Goal: Task Accomplishment & Management: Use online tool/utility

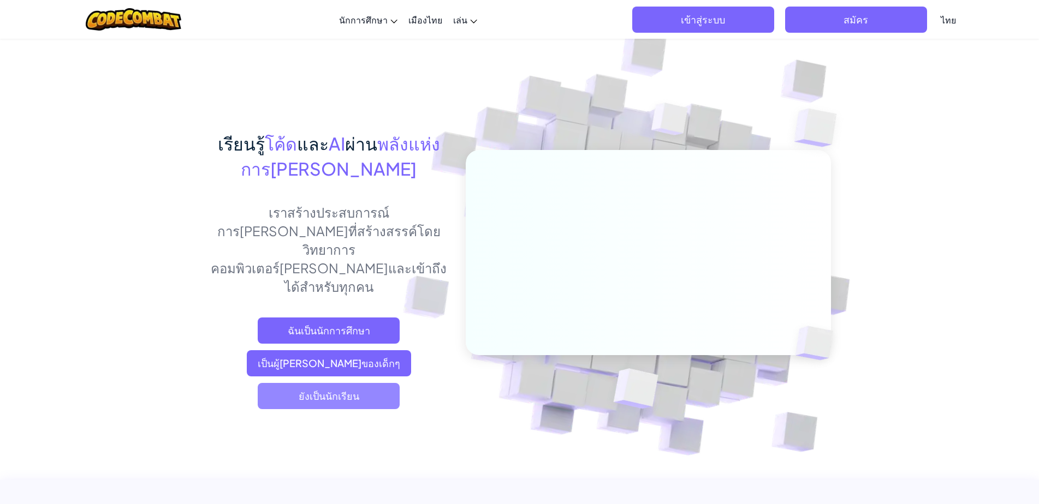
click at [391, 383] on span "ยังเป็นนักเรียน" at bounding box center [329, 396] width 142 height 26
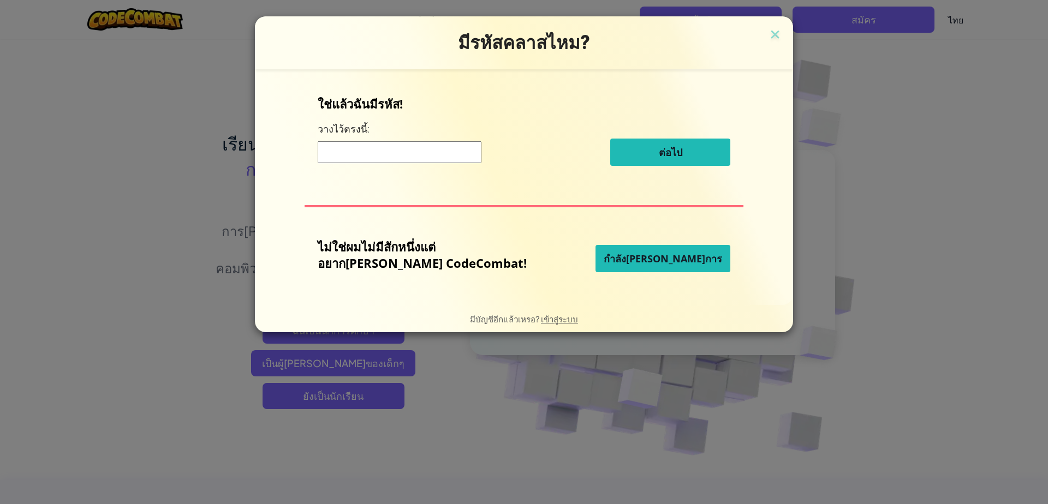
click at [271, 341] on div "มีรหัสคลาสไหม? ใช่แล้วฉันมีรหัส! วางไว้ตรงนี้: ต่อไป ไม่ใช่ผมไม่มีสักหนึ่งแต่อย…" at bounding box center [524, 252] width 1048 height 504
click at [768, 27] on img at bounding box center [775, 35] width 14 height 16
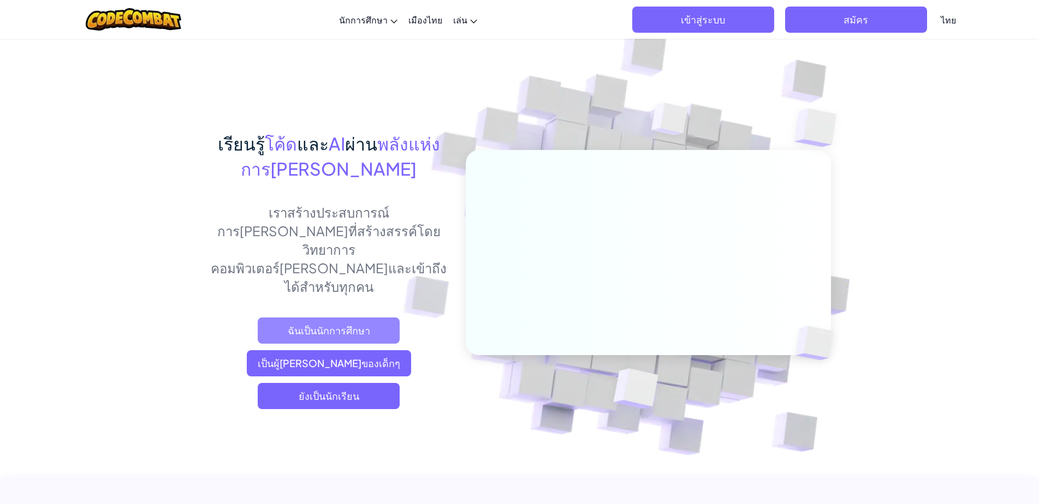
click at [270, 318] on span "ฉันเป็นนักการศึกษา" at bounding box center [329, 331] width 142 height 26
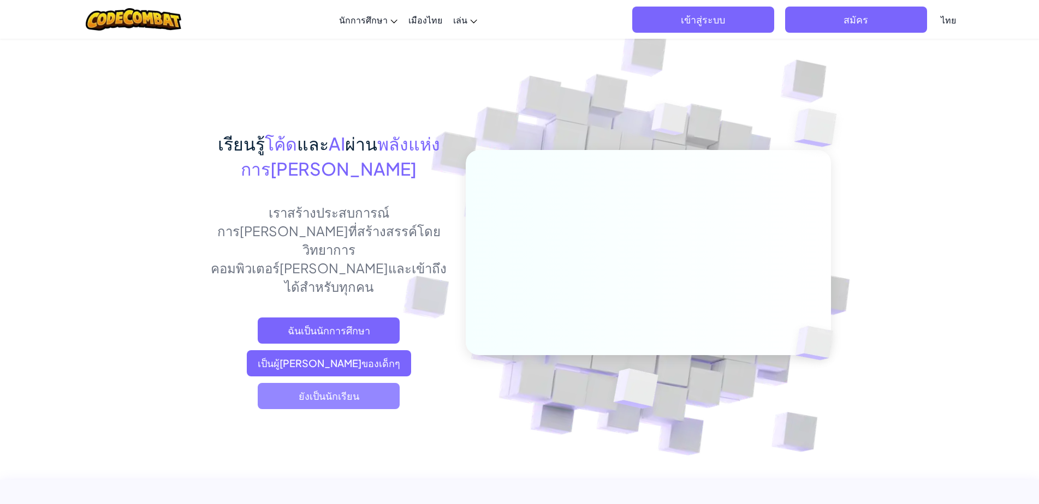
click at [330, 390] on font "ยังเป็นนักเรียน" at bounding box center [329, 396] width 61 height 13
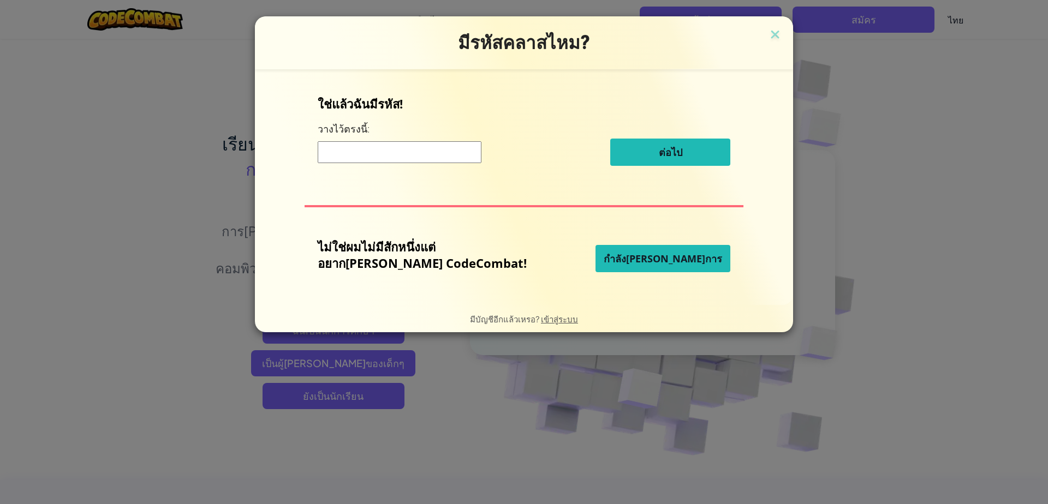
click at [595, 252] on button "กำลัง[PERSON_NAME]การ" at bounding box center [662, 258] width 135 height 27
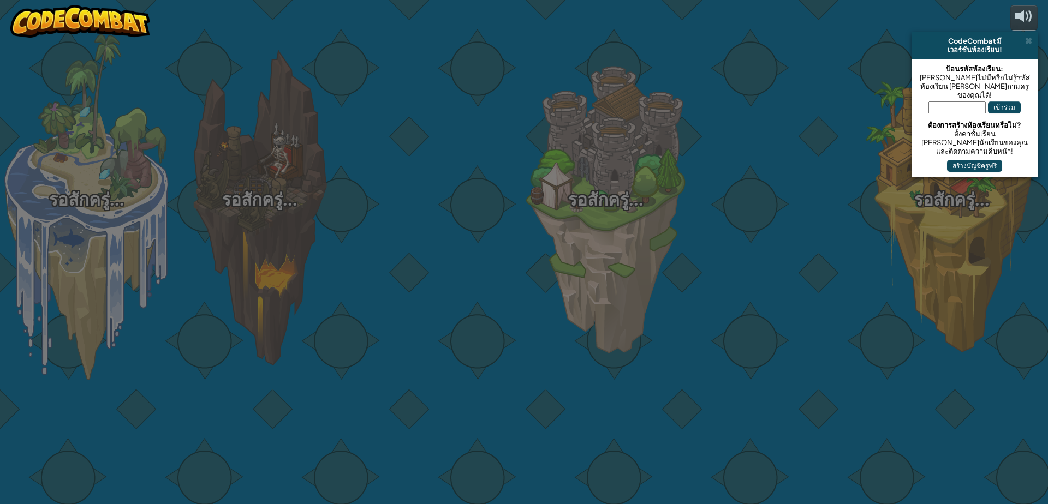
select select "th"
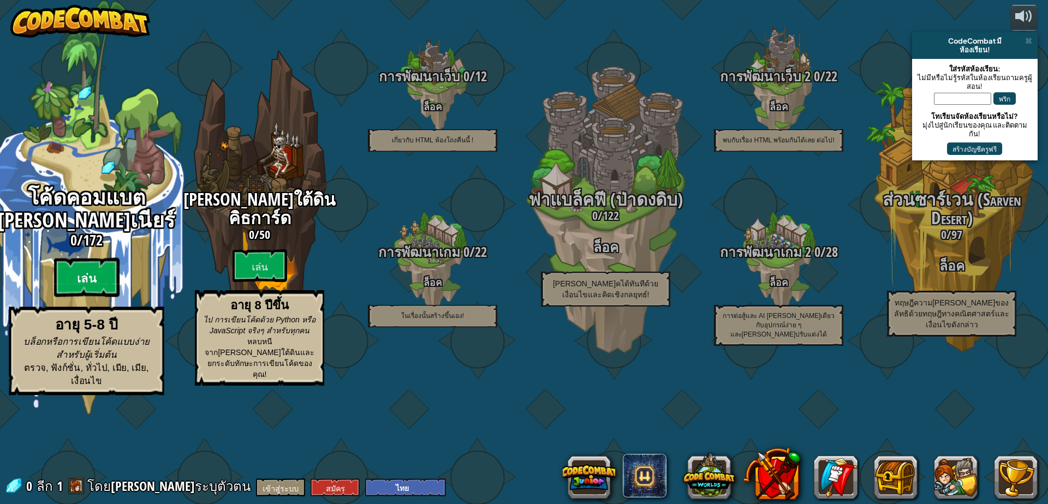
click at [94, 287] on font "เล่น" at bounding box center [86, 279] width 19 height 16
select select "th"
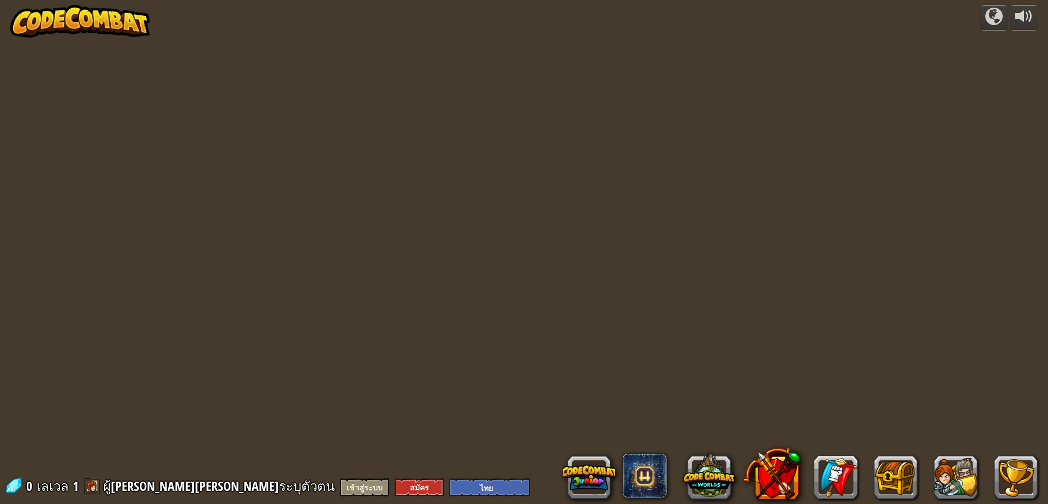
select select "th"
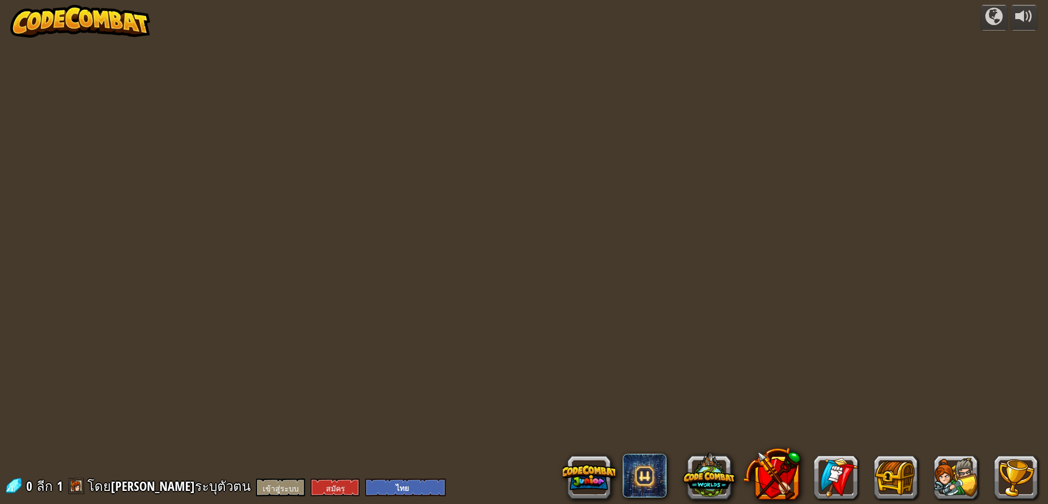
select select "th"
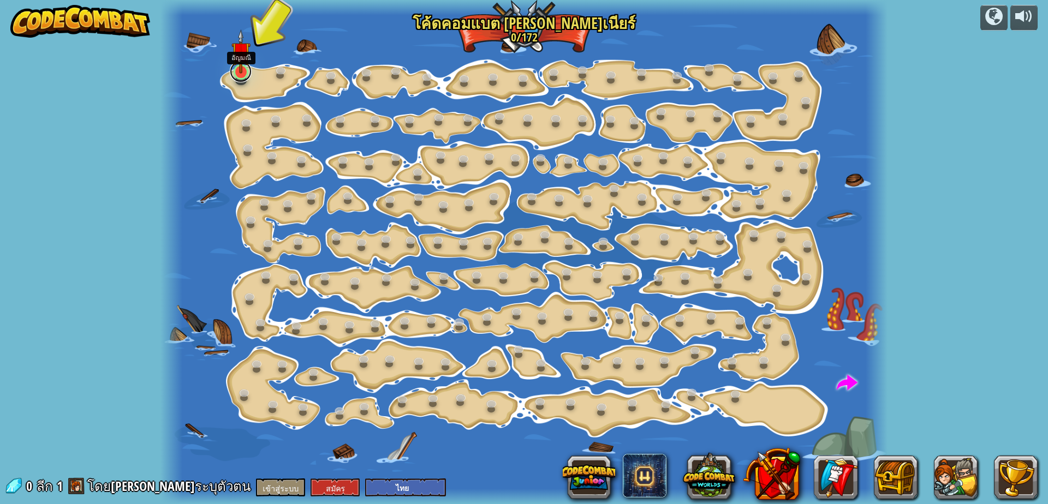
click at [240, 80] on link at bounding box center [241, 72] width 22 height 22
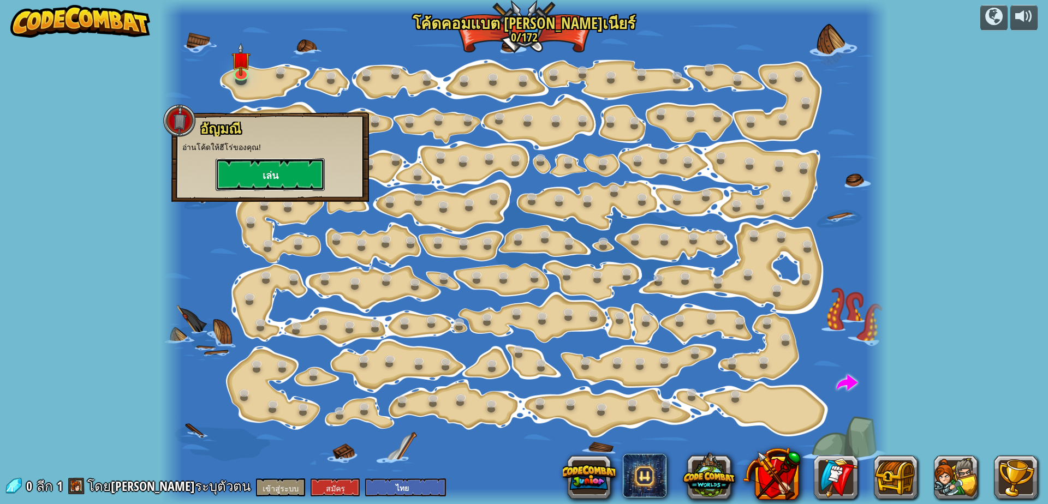
click at [302, 179] on button "เล่น" at bounding box center [270, 174] width 109 height 33
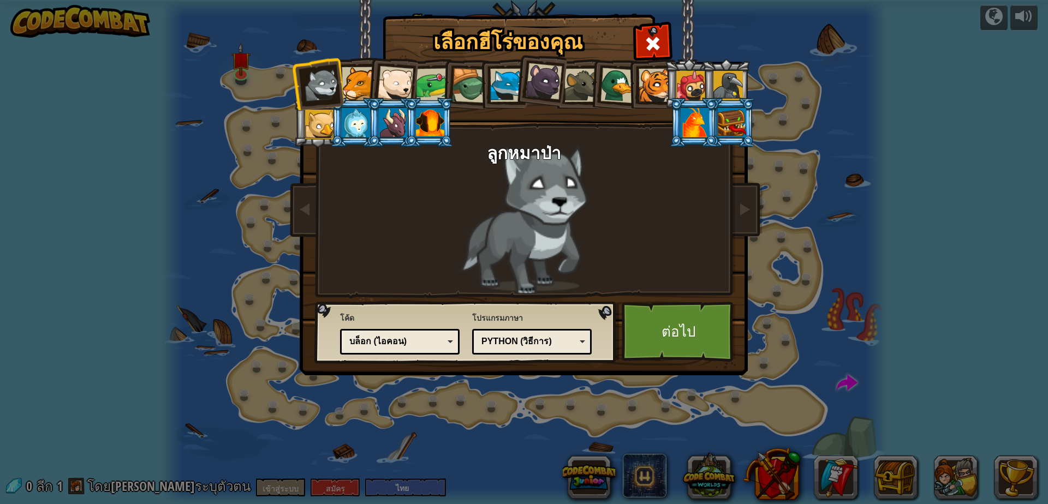
click at [650, 71] on div at bounding box center [655, 85] width 33 height 33
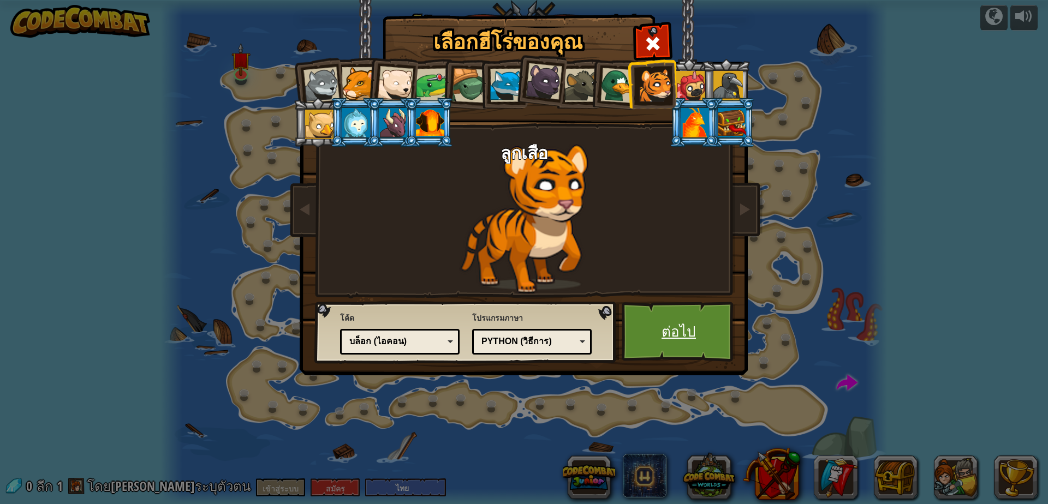
click at [699, 352] on link "ต่อไป" at bounding box center [679, 332] width 114 height 60
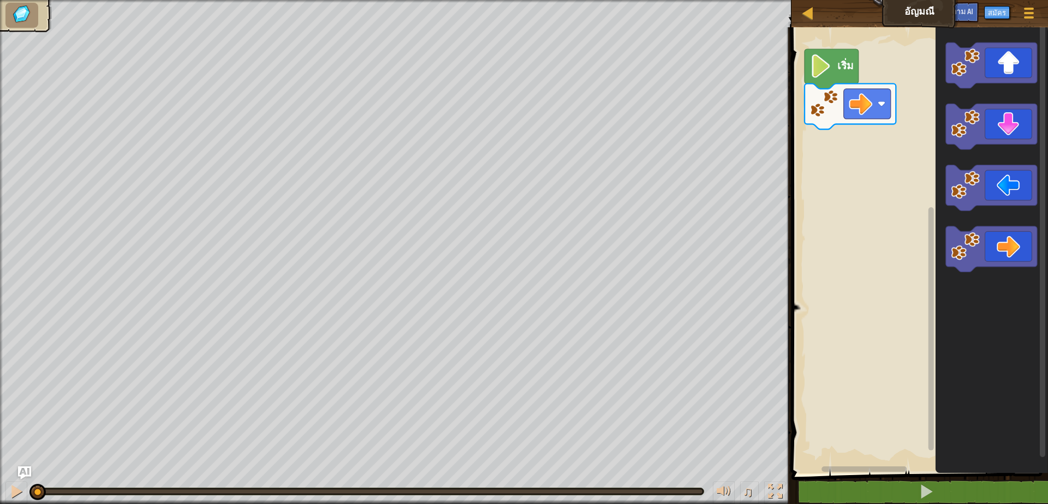
click at [828, 72] on image "ระบบทำงานแบบบล็อก" at bounding box center [820, 66] width 22 height 23
click at [870, 105] on div "เริ่ม" at bounding box center [918, 248] width 260 height 452
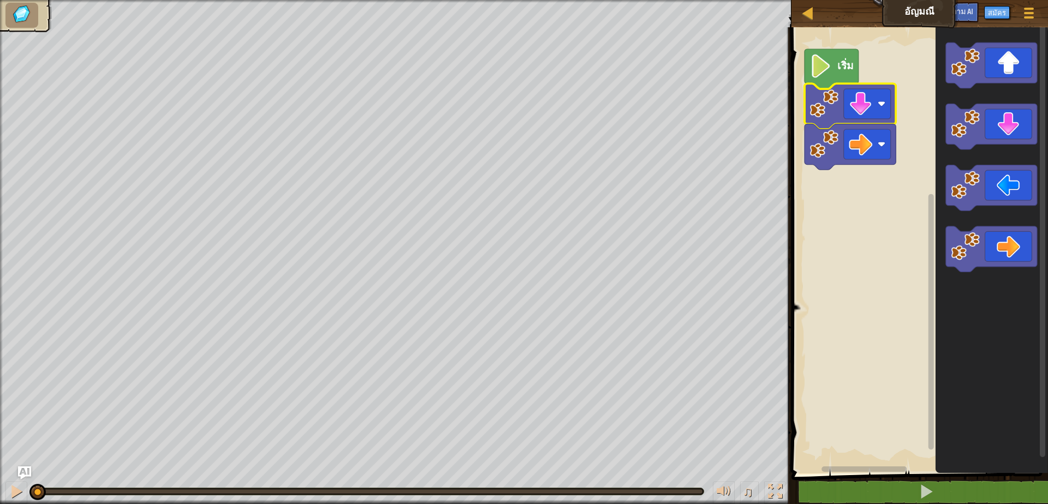
click at [839, 68] on text "เริ่ม" at bounding box center [845, 65] width 16 height 15
click at [837, 69] on text "เริ่ม" at bounding box center [845, 65] width 16 height 15
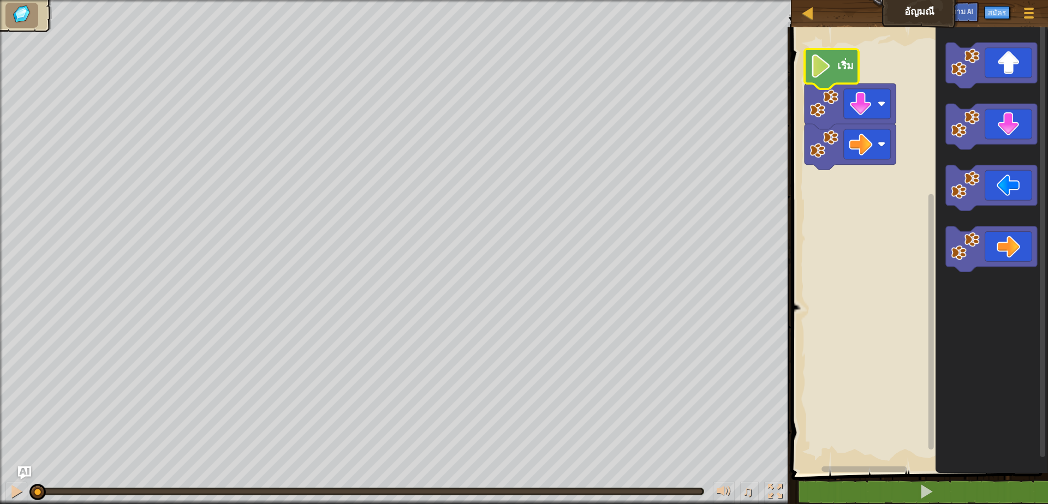
click at [837, 69] on text "เริ่ม" at bounding box center [845, 65] width 16 height 15
click at [826, 108] on image "ระบบทำงานแบบบล็อก" at bounding box center [823, 104] width 29 height 29
click at [843, 57] on icon "ระบบทำงานแบบบล็อก" at bounding box center [832, 69] width 54 height 40
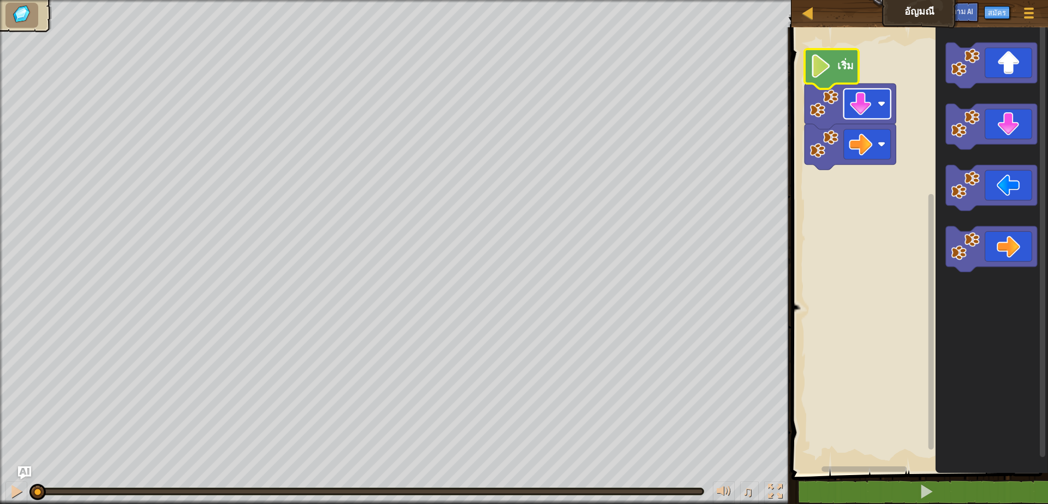
click at [881, 104] on image "ระบบทำงานแบบบล็อก" at bounding box center [881, 104] width 8 height 8
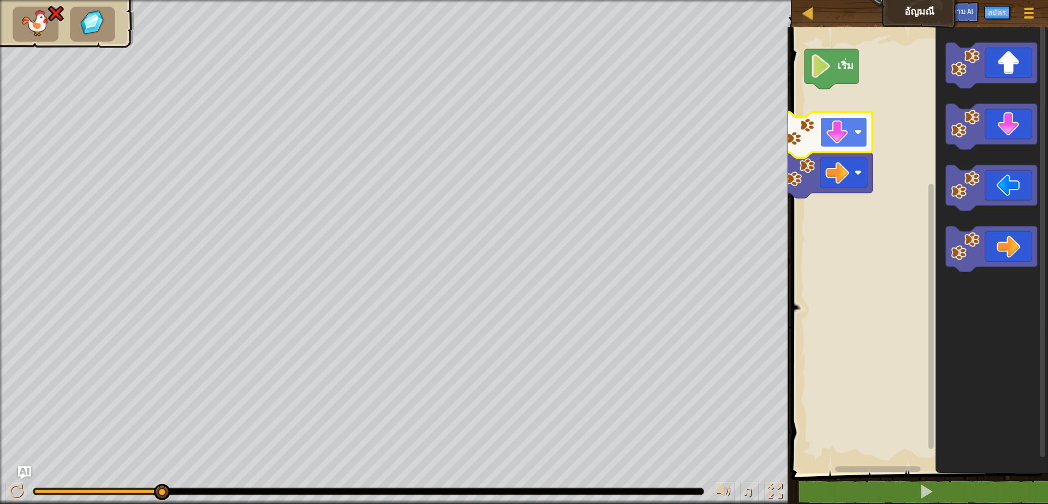
click at [852, 137] on rect "ระบบทำงานแบบบล็อก" at bounding box center [843, 132] width 47 height 30
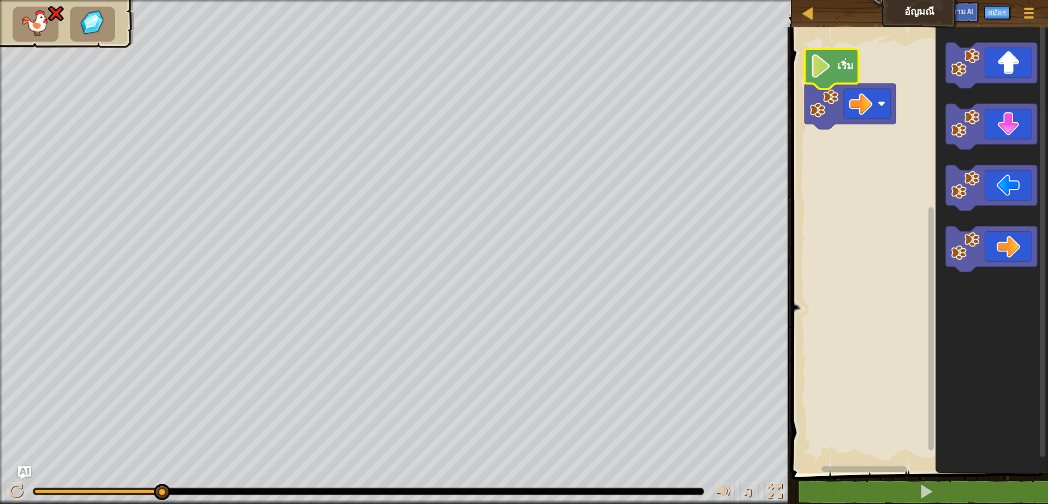
click at [837, 56] on icon "ระบบทำงานแบบบล็อก" at bounding box center [832, 69] width 54 height 40
click at [839, 82] on icon "ระบบทำงานแบบบล็อก" at bounding box center [832, 69] width 54 height 40
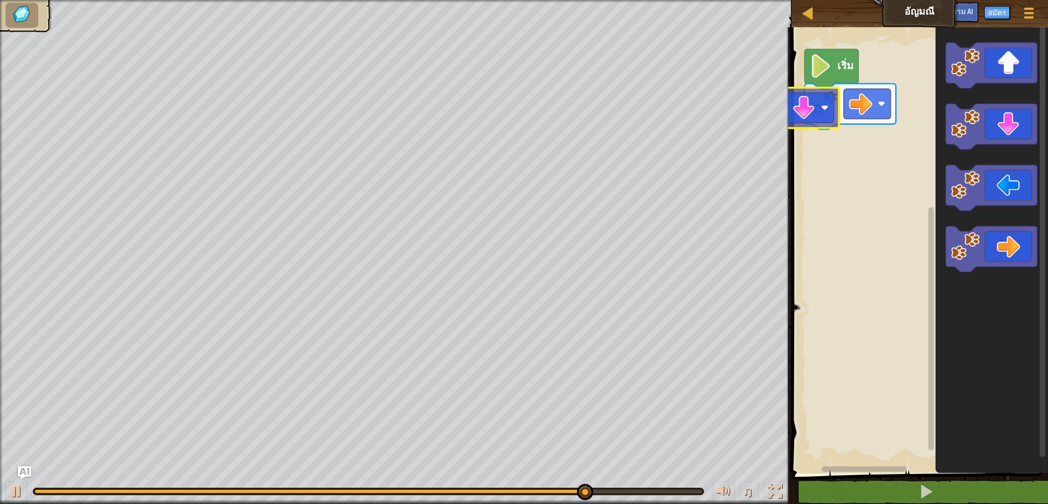
click at [881, 183] on div "เริ่ม" at bounding box center [918, 248] width 260 height 452
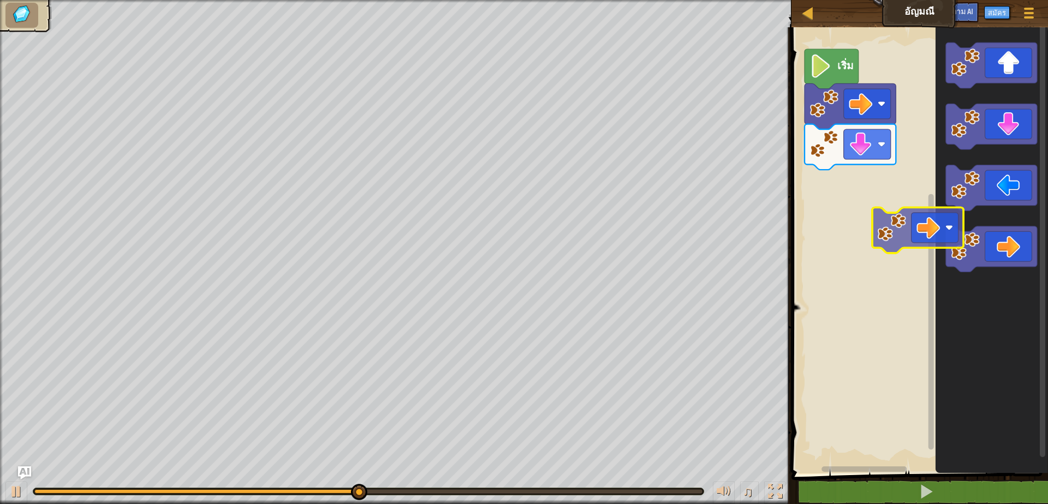
click at [831, 182] on div "เริ่ม" at bounding box center [918, 248] width 260 height 452
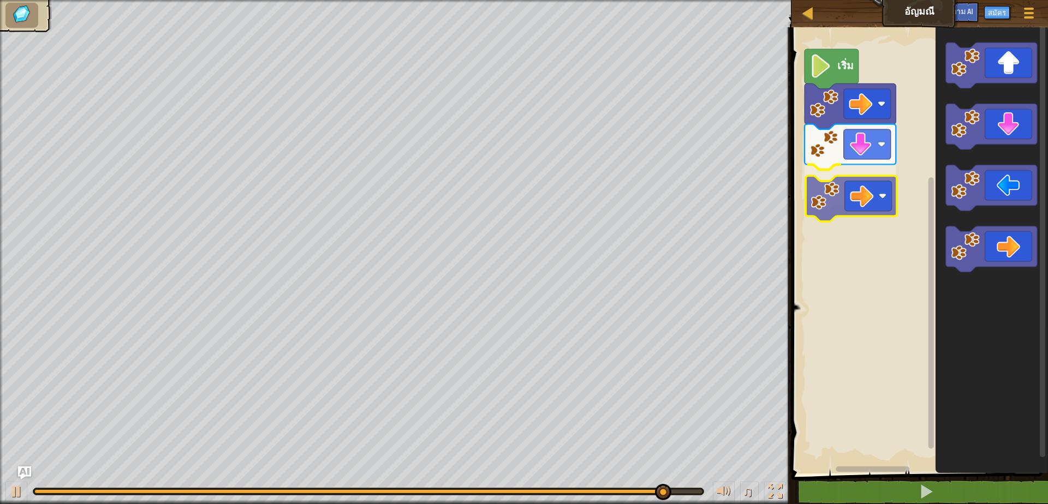
click at [865, 195] on div "เริ่ม" at bounding box center [918, 248] width 260 height 452
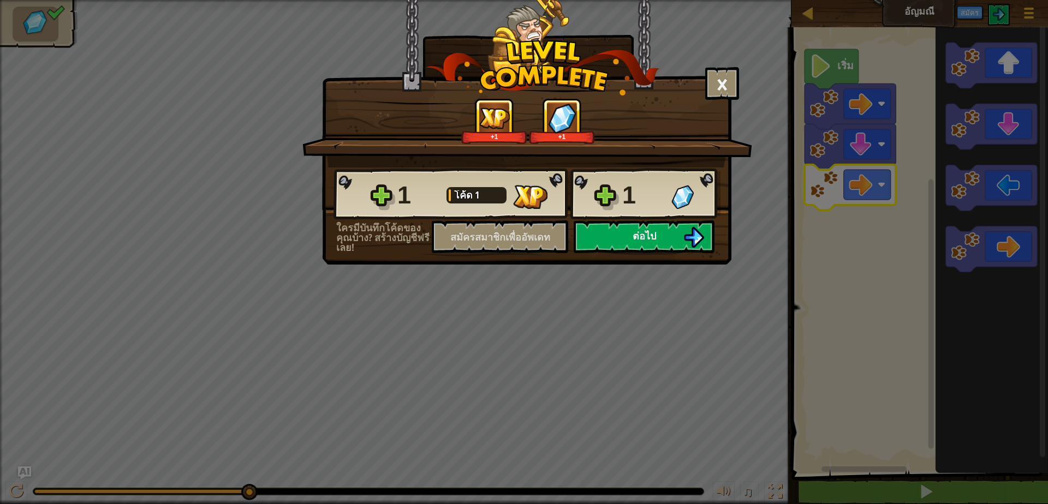
click at [659, 242] on button "ต่อไป" at bounding box center [644, 237] width 141 height 33
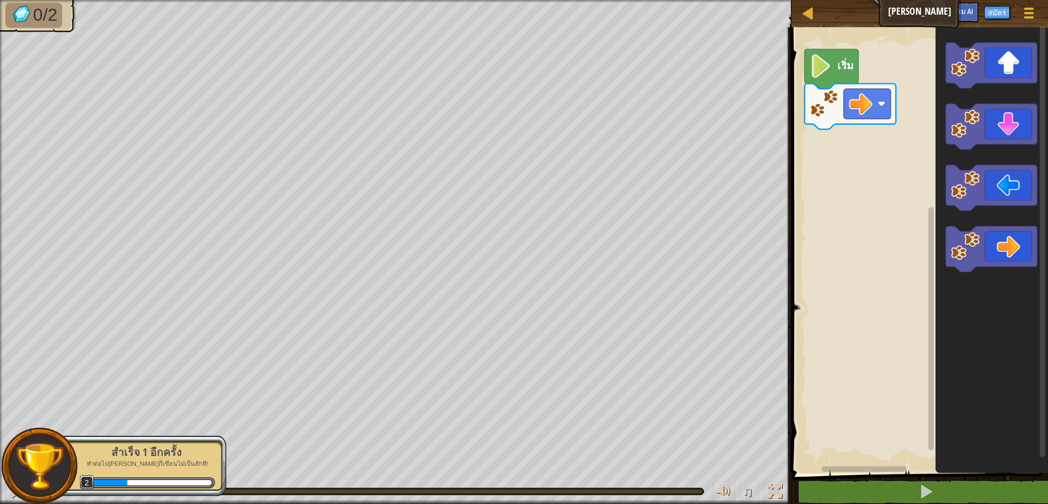
click at [826, 40] on rect "ระบบทำงานแบบบล็อก" at bounding box center [918, 248] width 260 height 452
click at [885, 195] on rect "ระบบทำงานแบบบล็อก" at bounding box center [918, 248] width 260 height 452
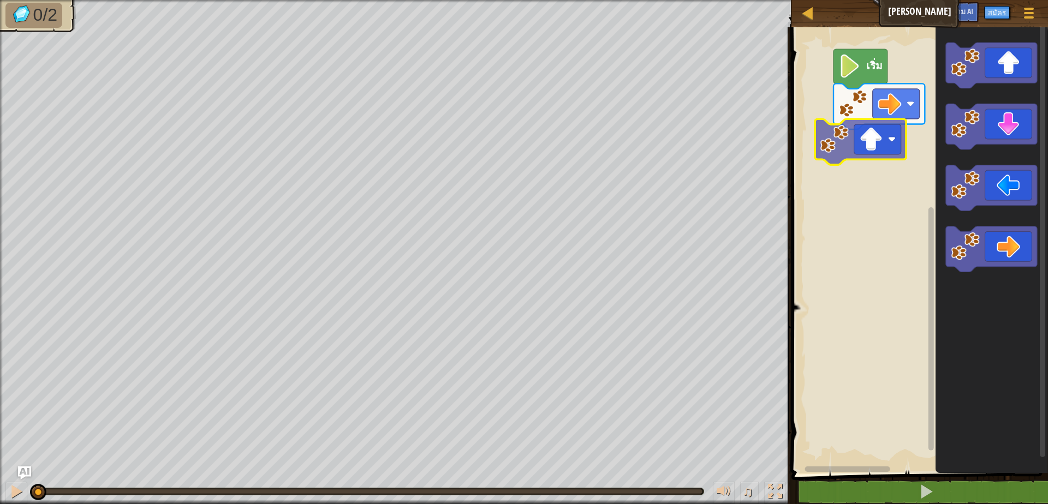
click at [872, 144] on div "เริ่ม" at bounding box center [918, 248] width 260 height 452
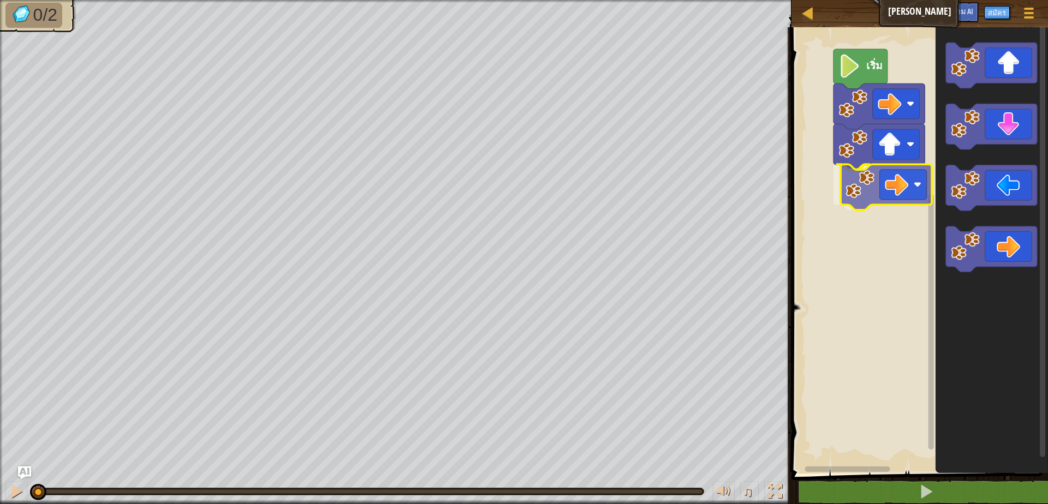
click at [841, 184] on div "เริ่ม" at bounding box center [918, 248] width 260 height 452
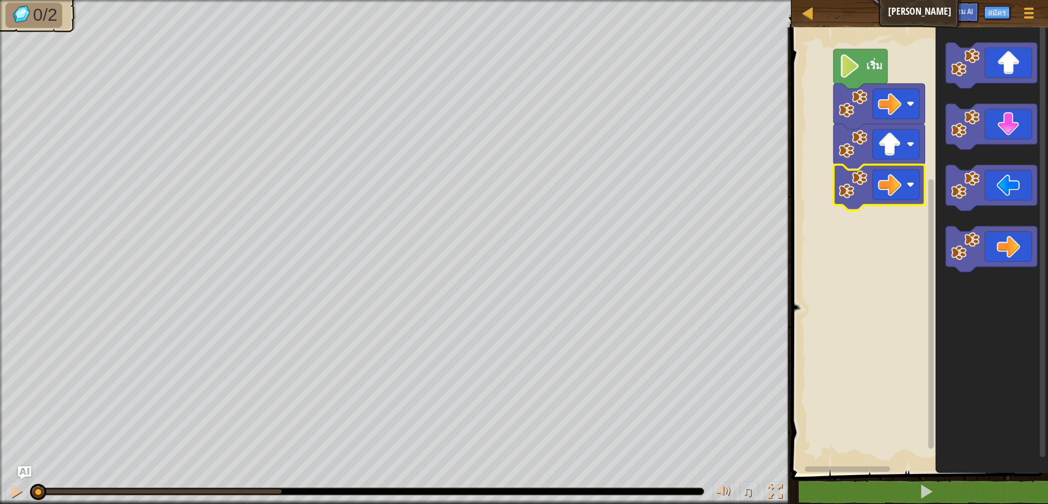
click at [998, 225] on div "เริ่ม" at bounding box center [918, 248] width 260 height 452
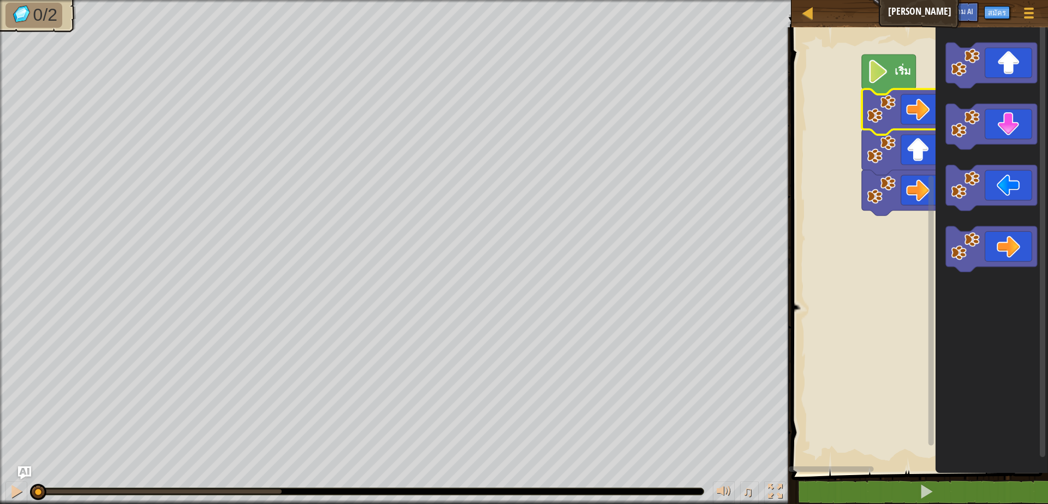
click at [886, 87] on icon "ระบบทำงานแบบบล็อก" at bounding box center [888, 75] width 54 height 40
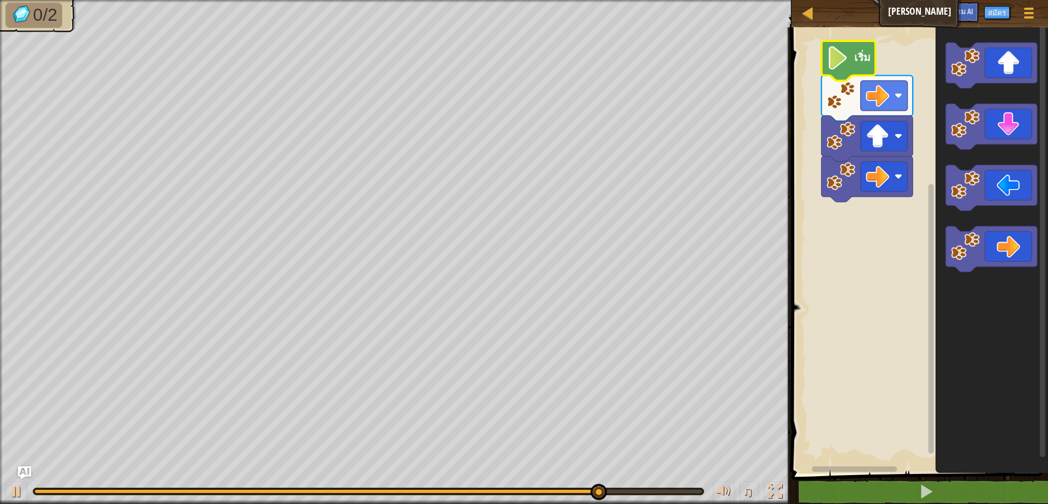
click at [827, 207] on rect "ระบบทำงานแบบบล็อก" at bounding box center [918, 248] width 260 height 452
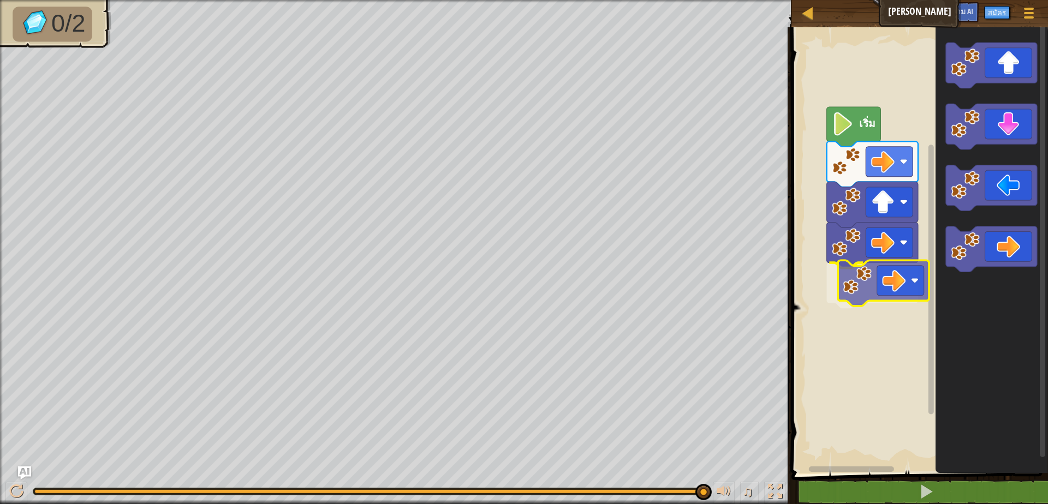
click at [868, 283] on div "เริ่ม" at bounding box center [918, 248] width 260 height 452
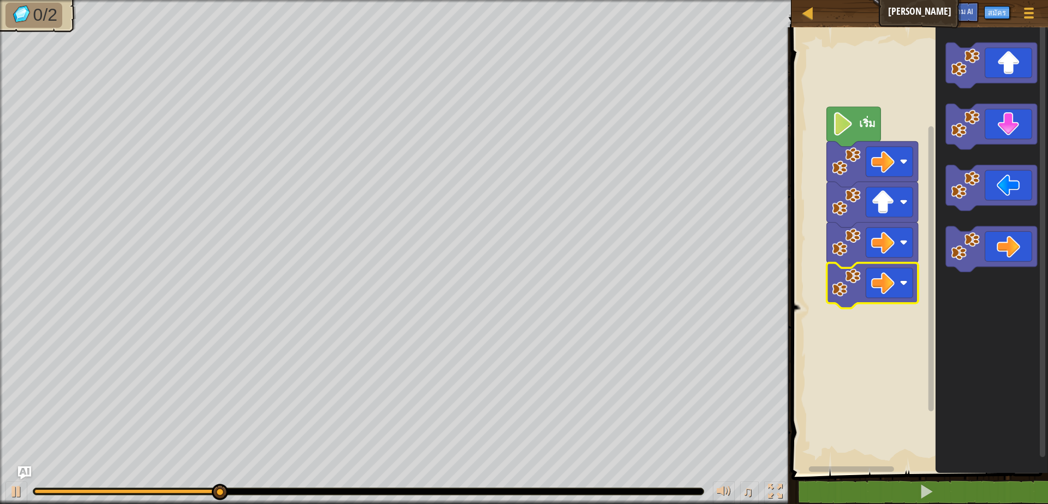
click at [866, 134] on icon "ระบบทำงานแบบบล็อก" at bounding box center [853, 127] width 54 height 40
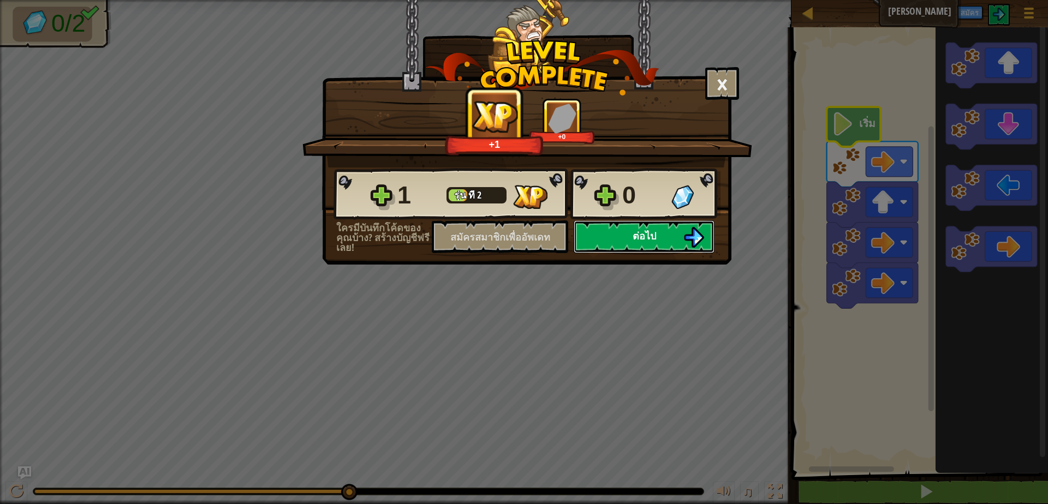
click at [633, 230] on font "ต่อไป" at bounding box center [644, 236] width 23 height 14
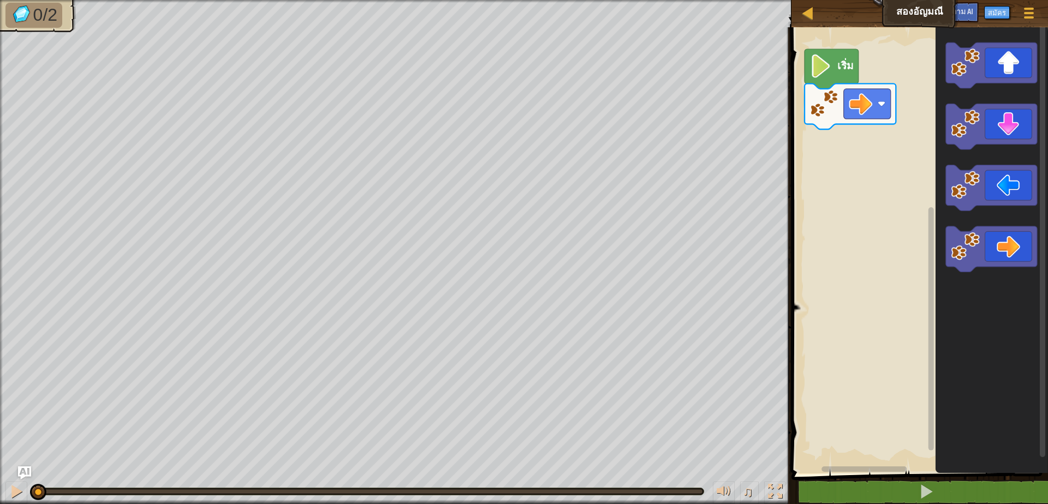
click at [3, 0] on html "แผนที่ สอง[PERSON_NAME] เมนูเกม สมัคร ถาม AI 1 הההההההההההההההההההההההההההההההה…" at bounding box center [524, 0] width 1048 height 0
